Goal: Find specific page/section: Find specific page/section

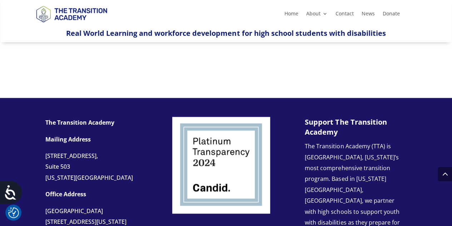
scroll to position [599, 0]
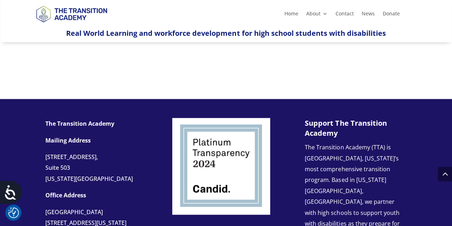
drag, startPoint x: 453, startPoint y: 43, endPoint x: 448, endPoint y: 172, distance: 129.9
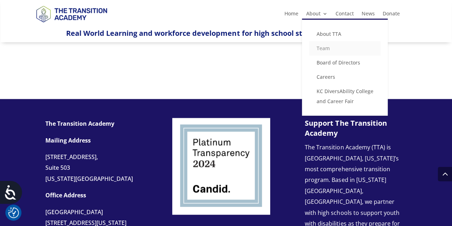
click at [322, 48] on link "Team" at bounding box center [344, 48] width 71 height 14
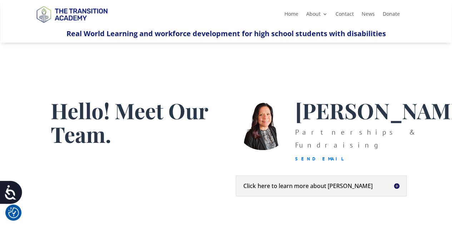
click at [84, 19] on img at bounding box center [71, 13] width 77 height 25
